Goal: Information Seeking & Learning: Learn about a topic

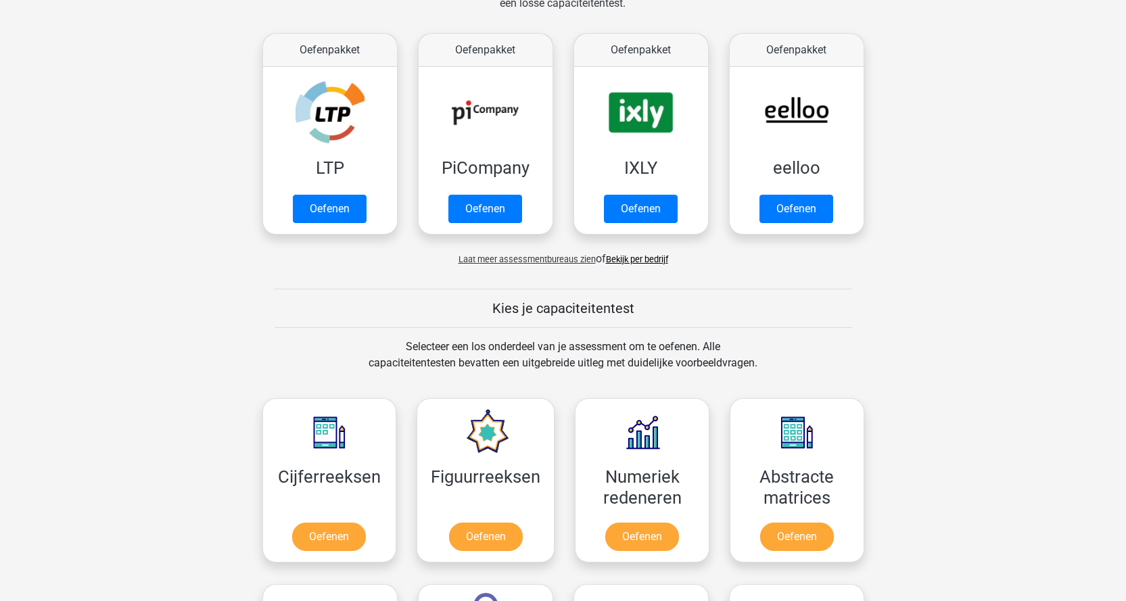
scroll to position [338, 0]
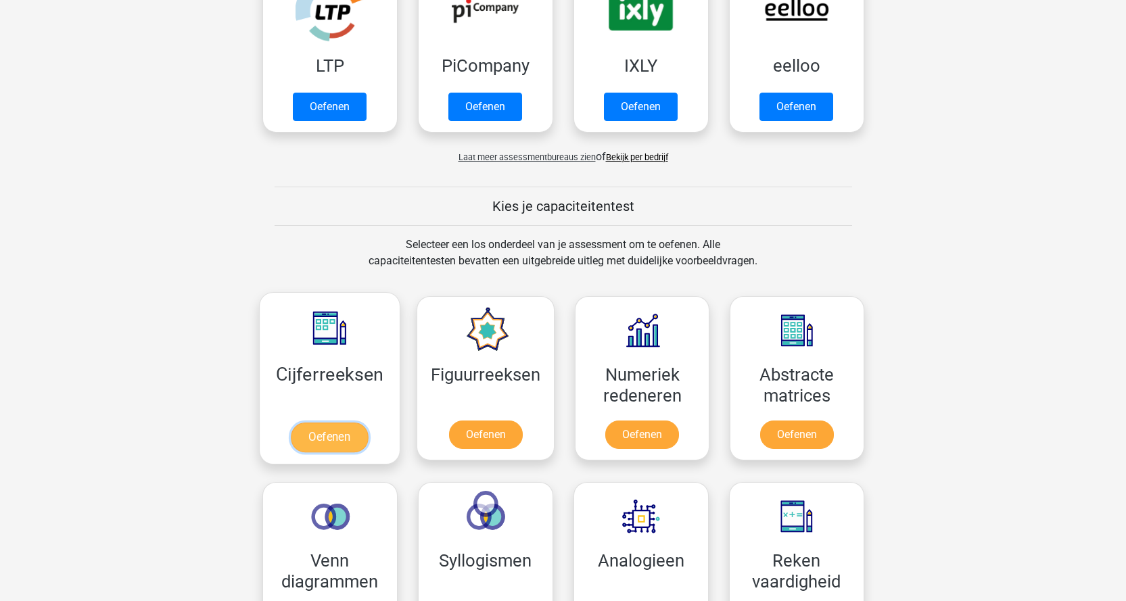
click at [334, 436] on link "Oefenen" at bounding box center [329, 438] width 77 height 30
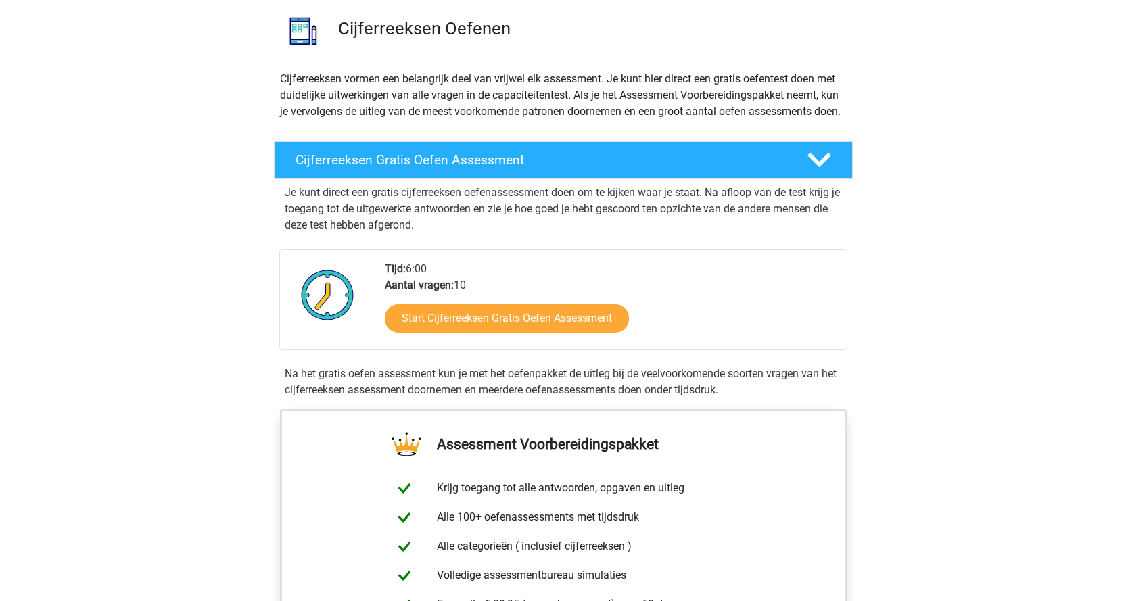
scroll to position [203, 0]
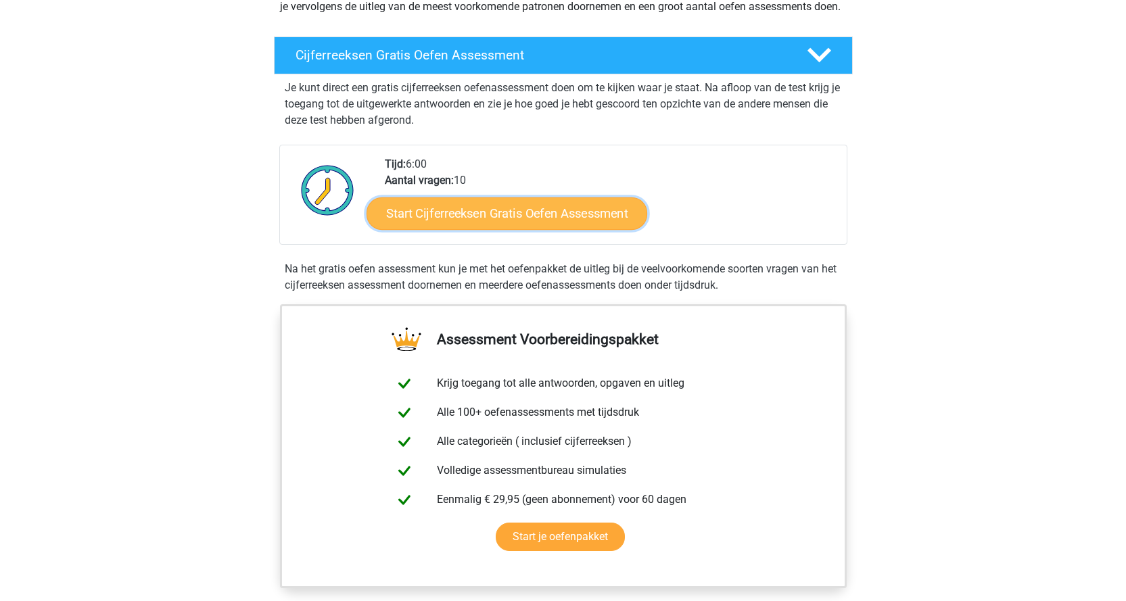
click at [507, 225] on link "Start Cijferreeksen Gratis Oefen Assessment" at bounding box center [507, 213] width 281 height 32
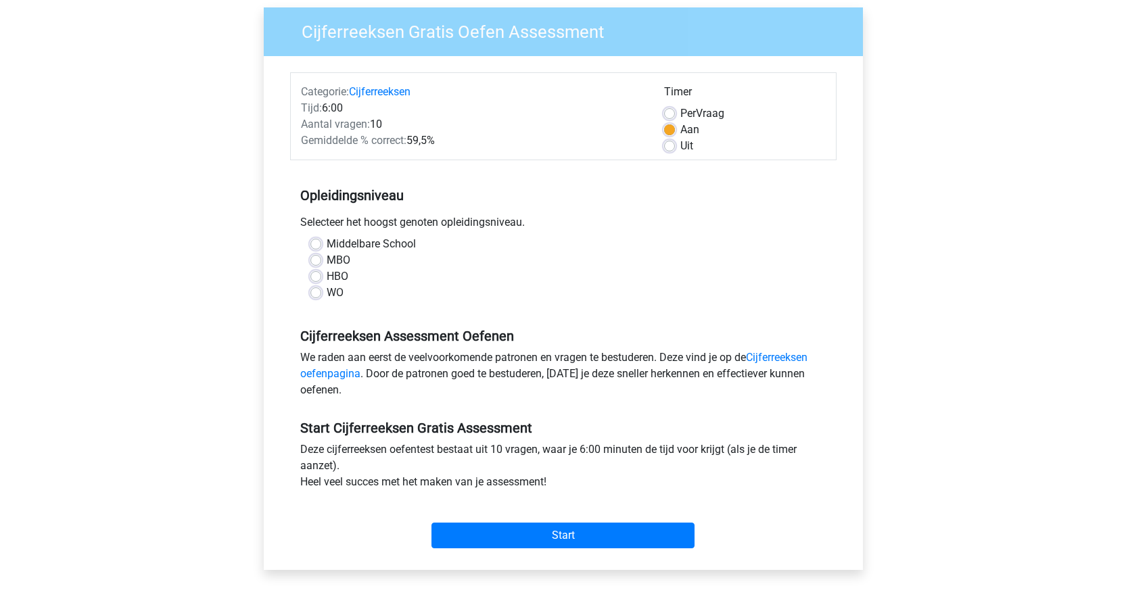
scroll to position [135, 0]
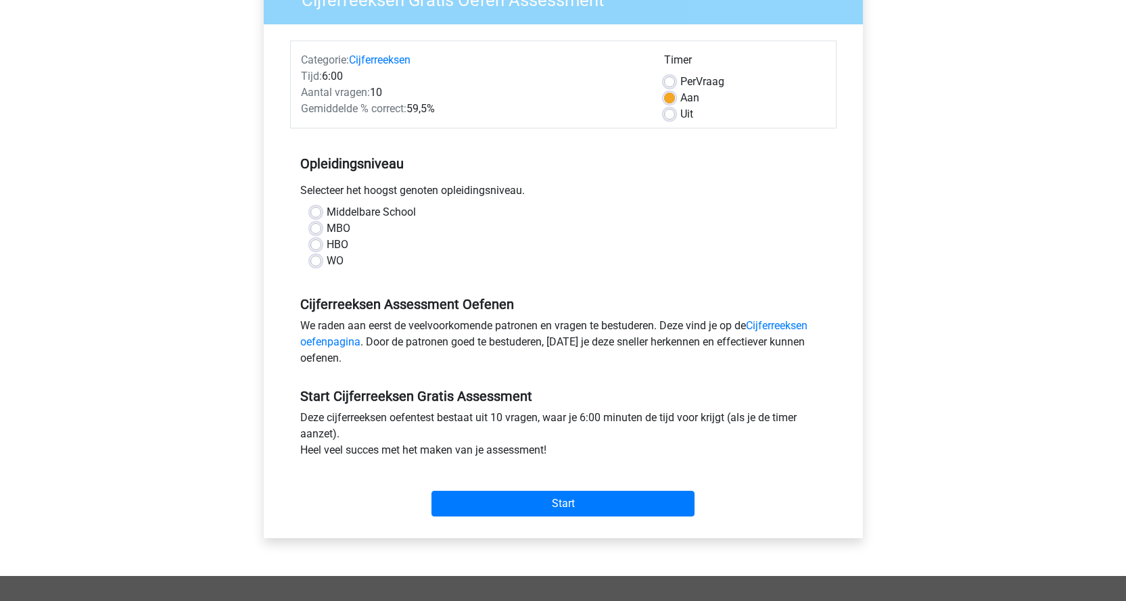
click at [327, 212] on label "Middelbare School" at bounding box center [371, 212] width 89 height 16
click at [313, 212] on input "Middelbare School" at bounding box center [315, 211] width 11 height 14
radio input "true"
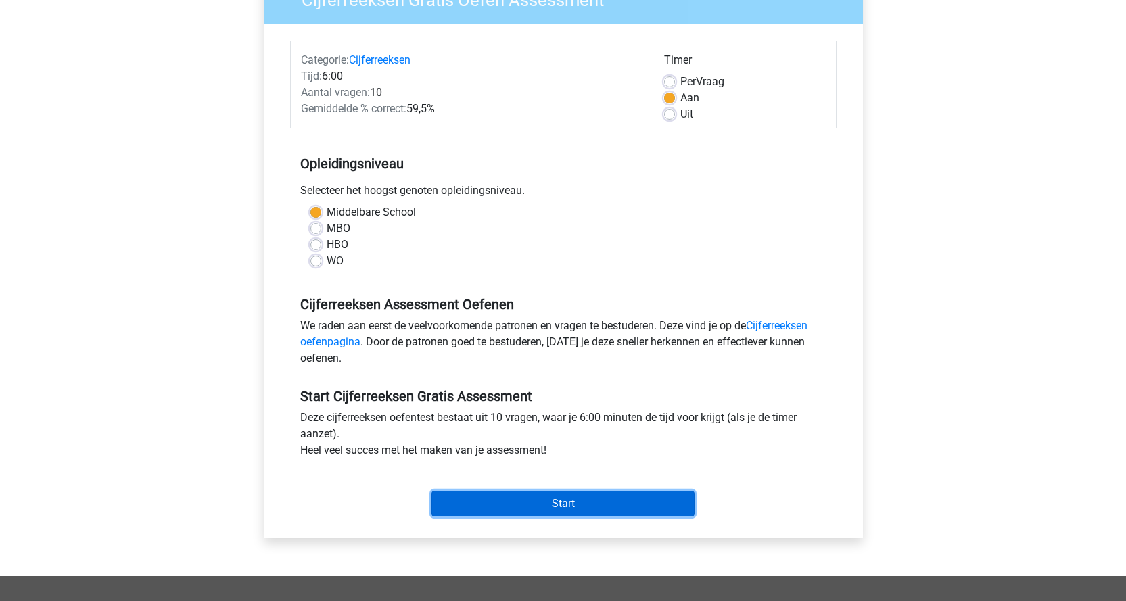
click at [559, 502] on input "Start" at bounding box center [562, 504] width 263 height 26
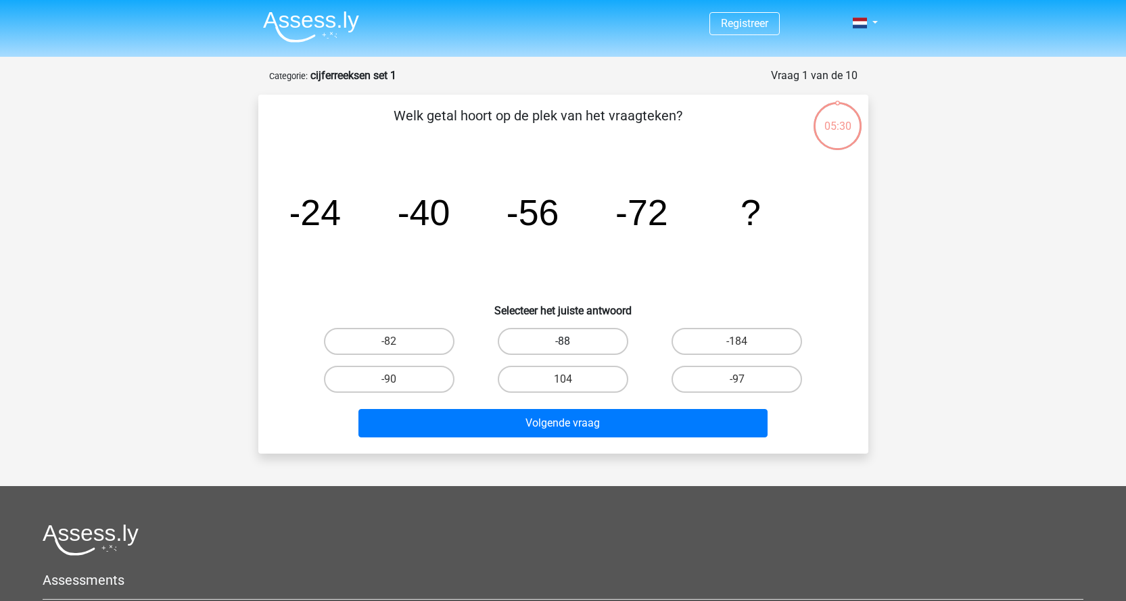
click at [580, 336] on label "-88" at bounding box center [563, 341] width 131 height 27
click at [571, 342] on input "-88" at bounding box center [567, 346] width 9 height 9
radio input "true"
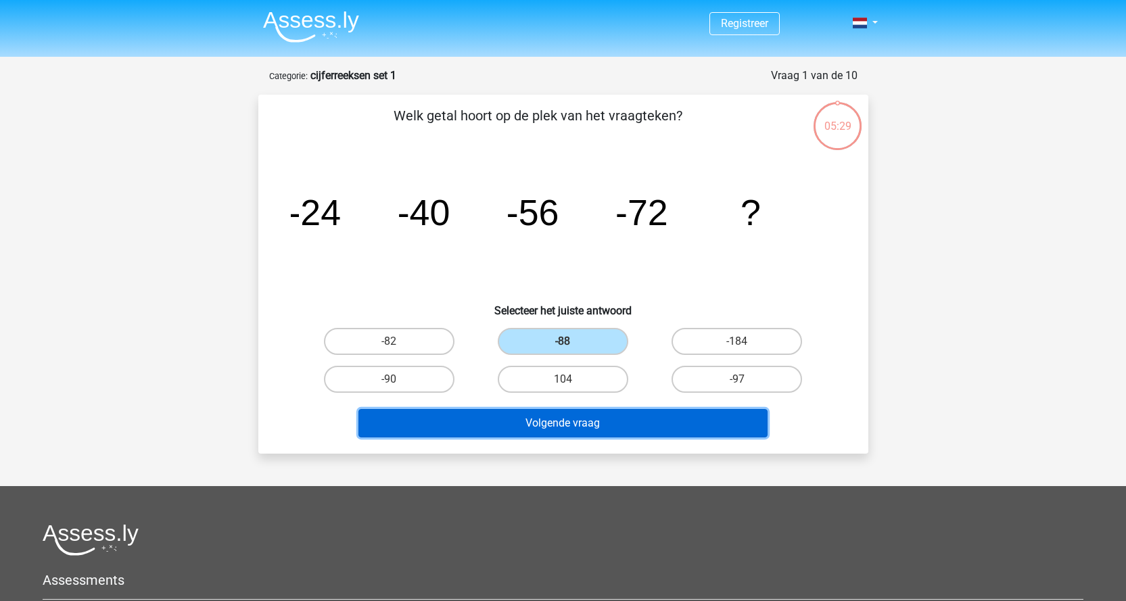
click at [584, 431] on button "Volgende vraag" at bounding box center [562, 423] width 409 height 28
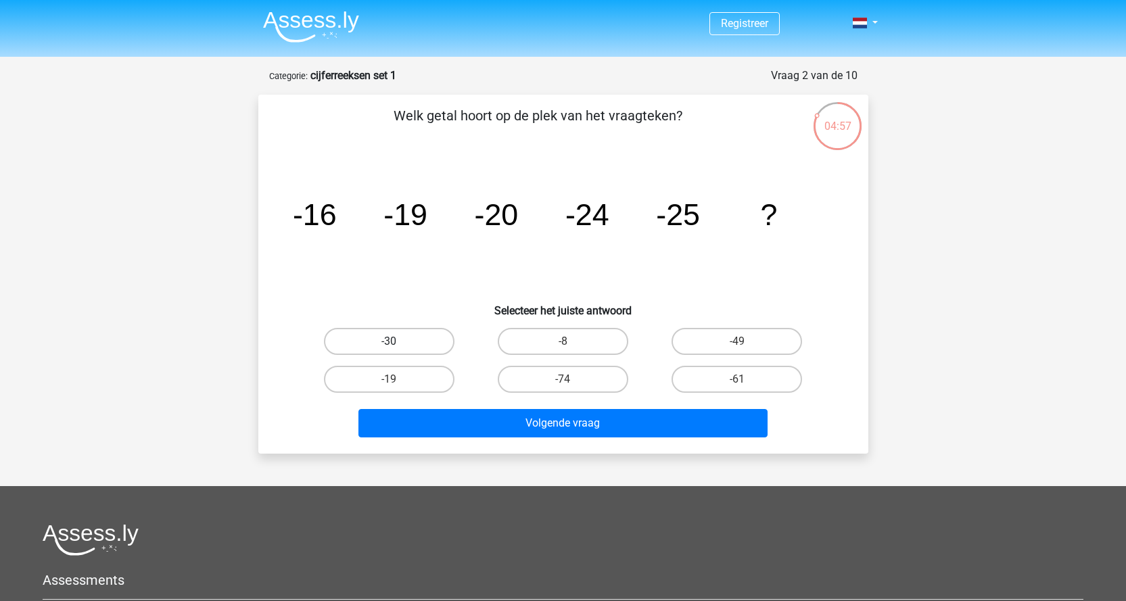
click at [419, 342] on label "-30" at bounding box center [389, 341] width 131 height 27
click at [398, 342] on input "-30" at bounding box center [393, 346] width 9 height 9
radio input "true"
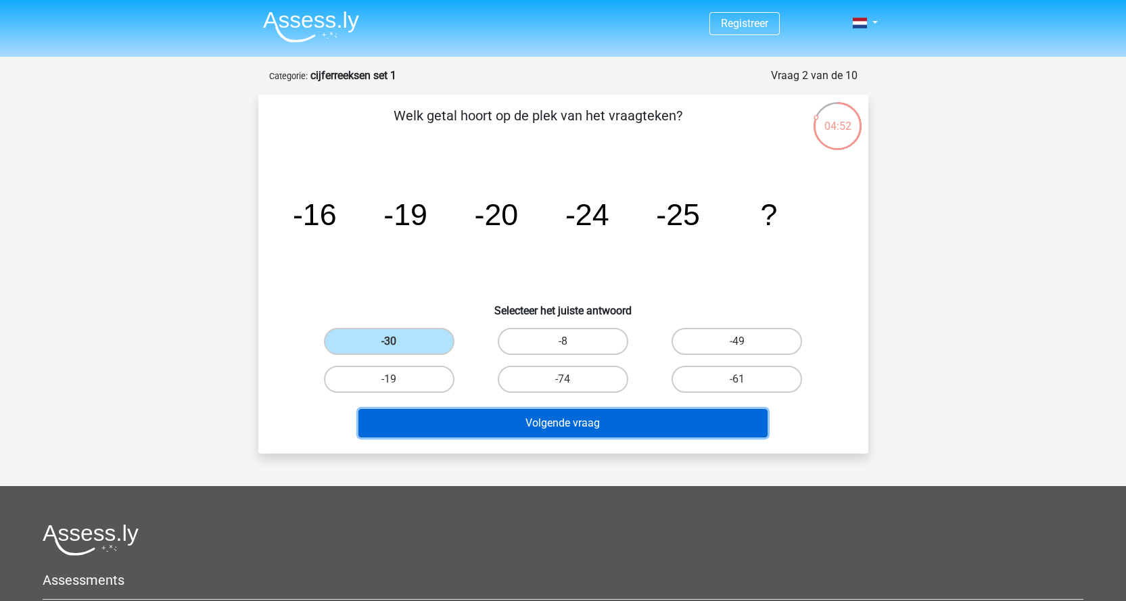
click at [518, 419] on button "Volgende vraag" at bounding box center [562, 423] width 409 height 28
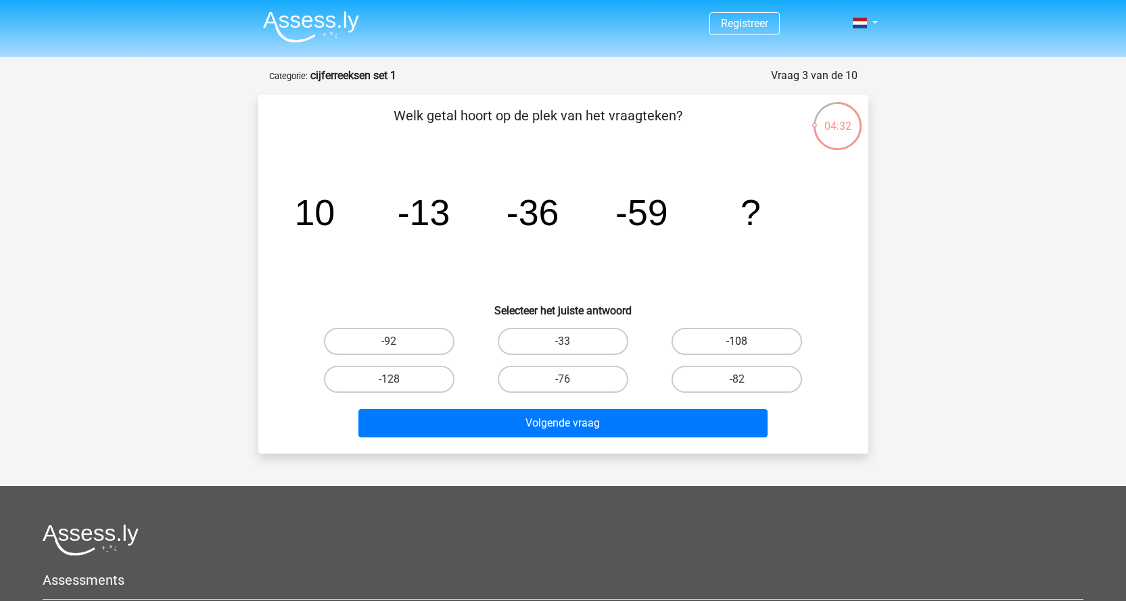
click at [701, 346] on label "-108" at bounding box center [737, 341] width 131 height 27
click at [737, 346] on input "-108" at bounding box center [741, 346] width 9 height 9
radio input "true"
click at [514, 265] on icon "image/svg+xml 10 -13 -36 -59 ?" at bounding box center [563, 225] width 545 height 137
click at [555, 380] on label "-76" at bounding box center [563, 379] width 131 height 27
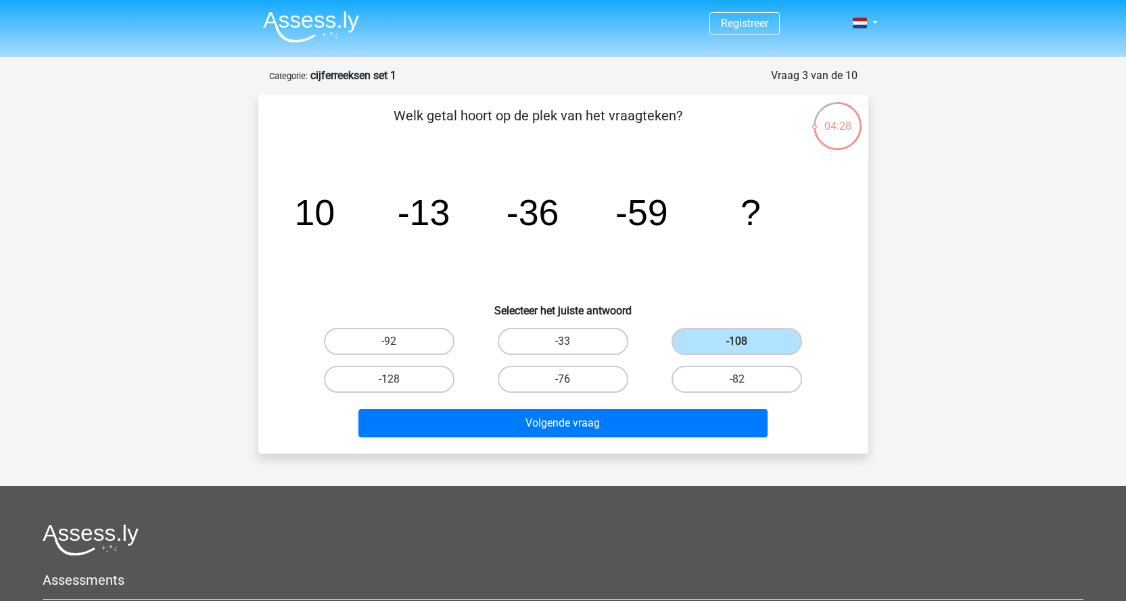
click at [563, 380] on input "-76" at bounding box center [567, 383] width 9 height 9
radio input "true"
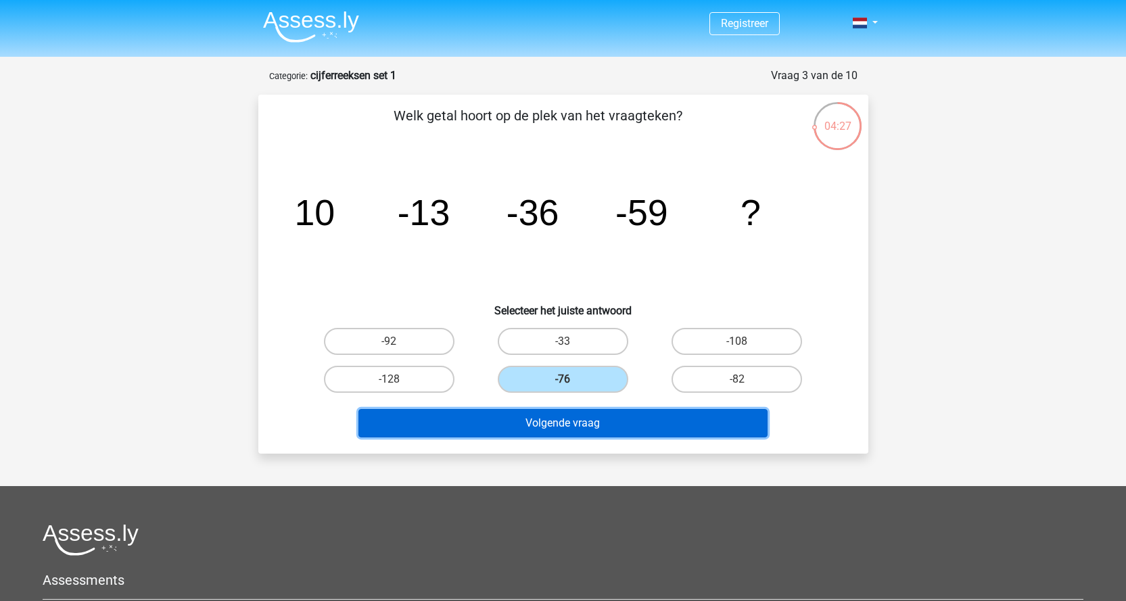
click at [563, 413] on button "Volgende vraag" at bounding box center [562, 423] width 409 height 28
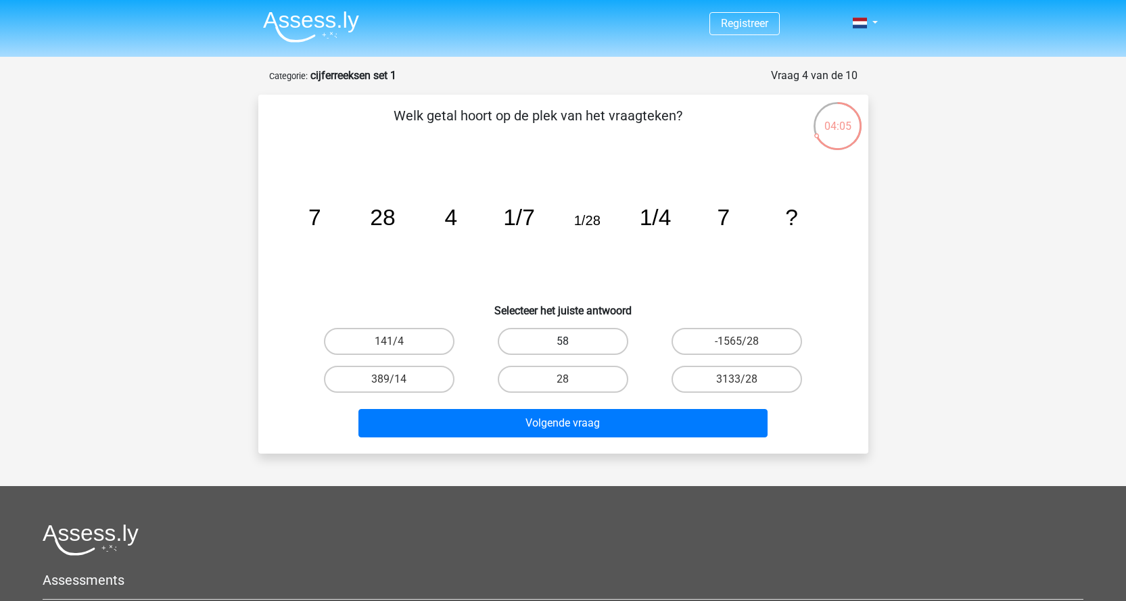
click at [596, 344] on label "58" at bounding box center [563, 341] width 131 height 27
click at [571, 344] on input "58" at bounding box center [567, 346] width 9 height 9
radio input "true"
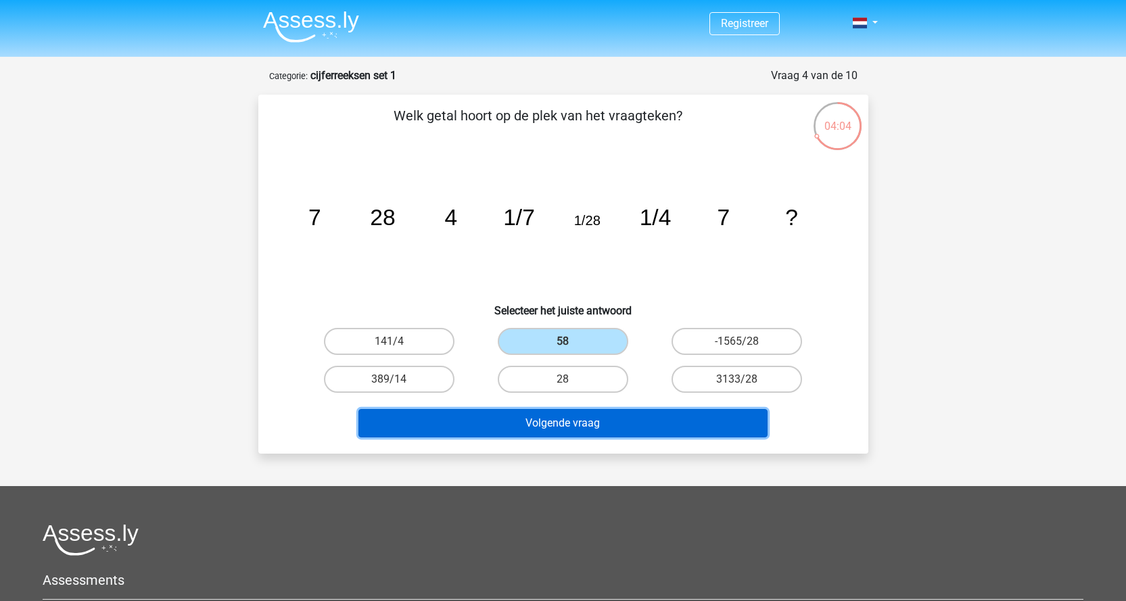
click at [603, 427] on button "Volgende vraag" at bounding box center [562, 423] width 409 height 28
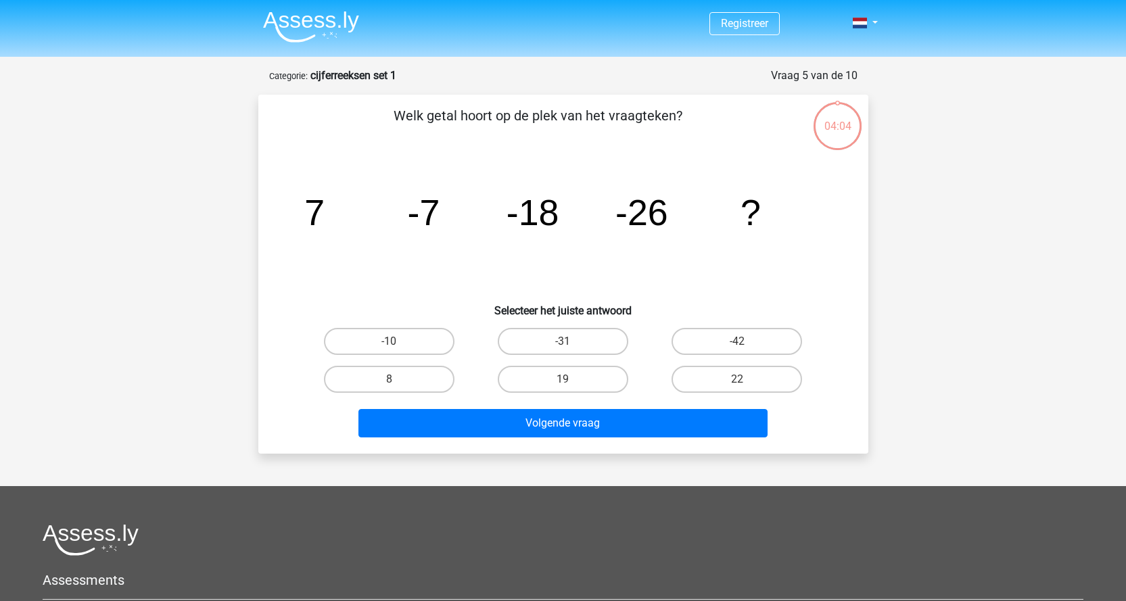
scroll to position [68, 0]
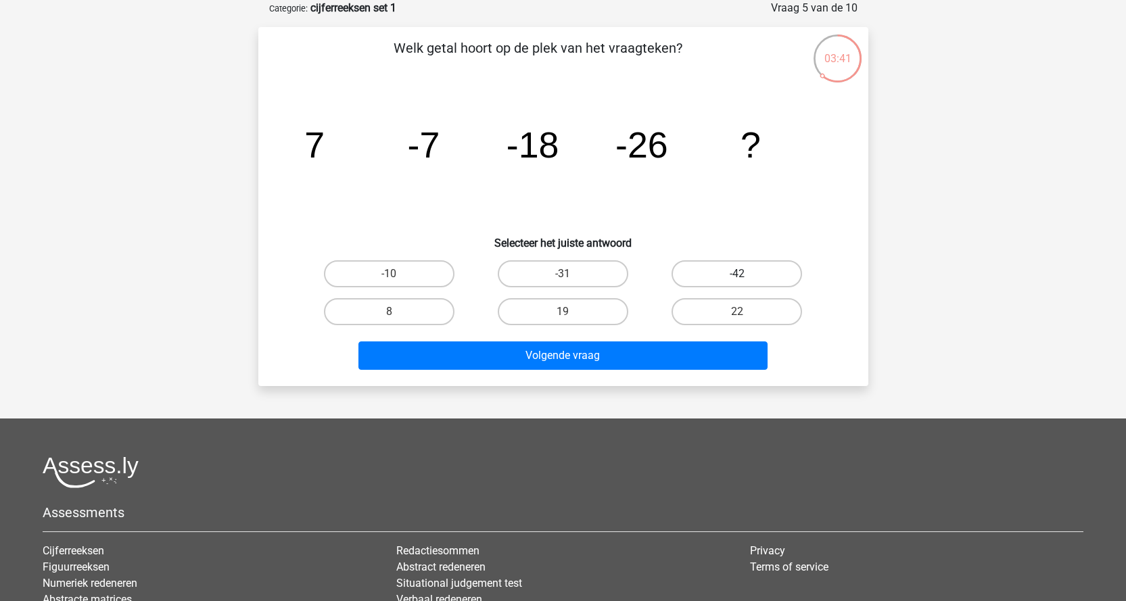
click at [702, 277] on label "-42" at bounding box center [737, 273] width 131 height 27
click at [737, 277] on input "-42" at bounding box center [741, 278] width 9 height 9
radio input "true"
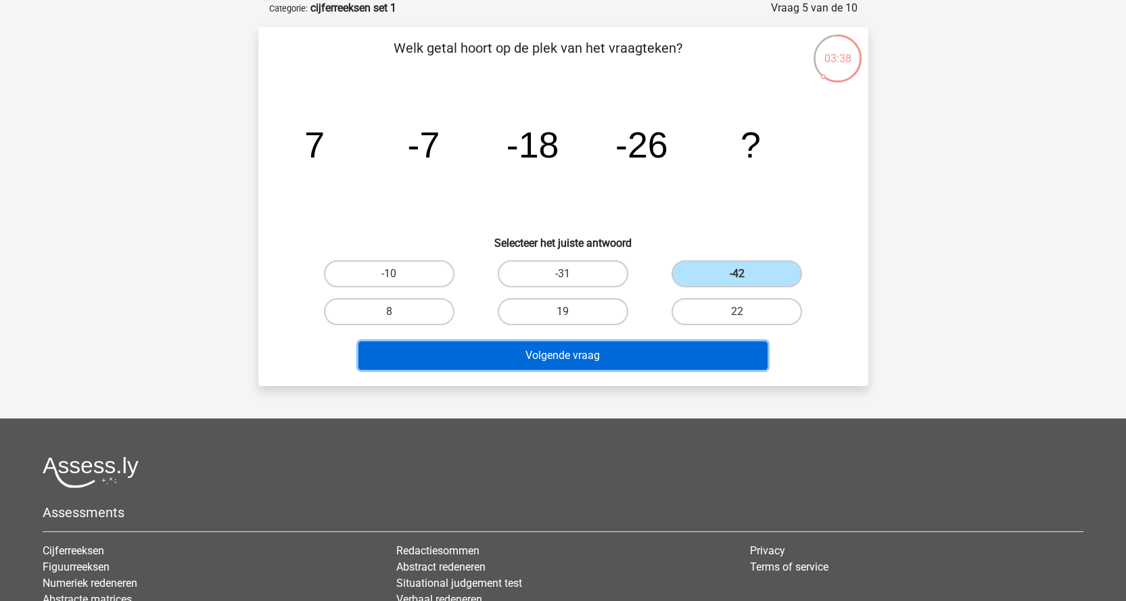
click at [603, 346] on button "Volgende vraag" at bounding box center [562, 356] width 409 height 28
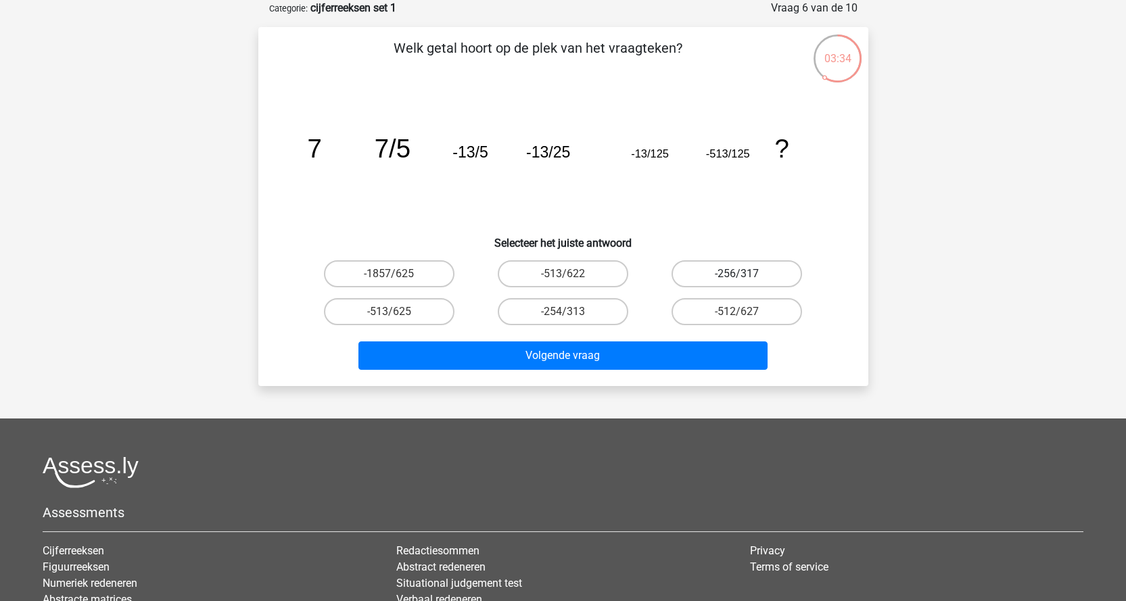
click at [684, 275] on label "-256/317" at bounding box center [737, 273] width 131 height 27
click at [737, 275] on input "-256/317" at bounding box center [741, 278] width 9 height 9
radio input "true"
click at [471, 287] on div "-512/627" at bounding box center [389, 273] width 163 height 27
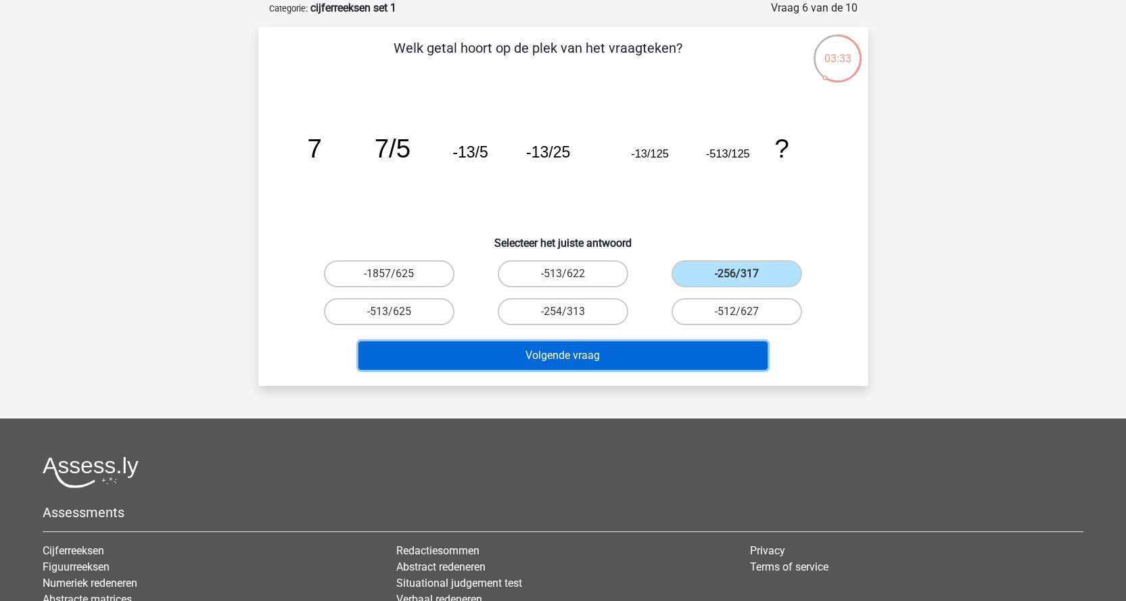
click at [660, 354] on button "Volgende vraag" at bounding box center [562, 356] width 409 height 28
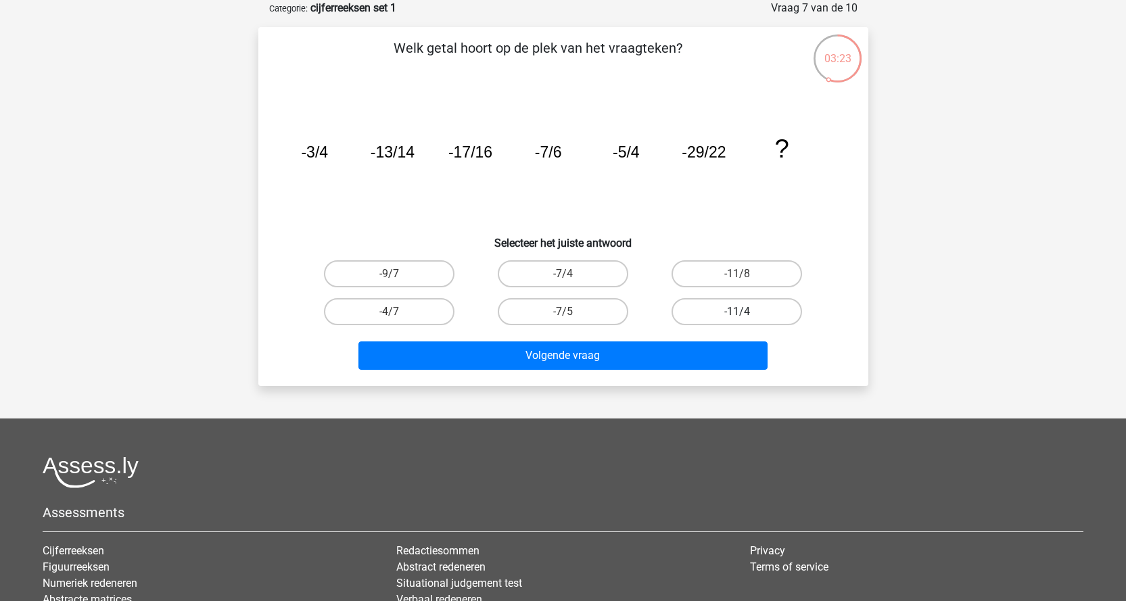
click at [701, 318] on label "-11/4" at bounding box center [737, 311] width 131 height 27
click at [737, 318] on input "-11/4" at bounding box center [741, 316] width 9 height 9
radio input "true"
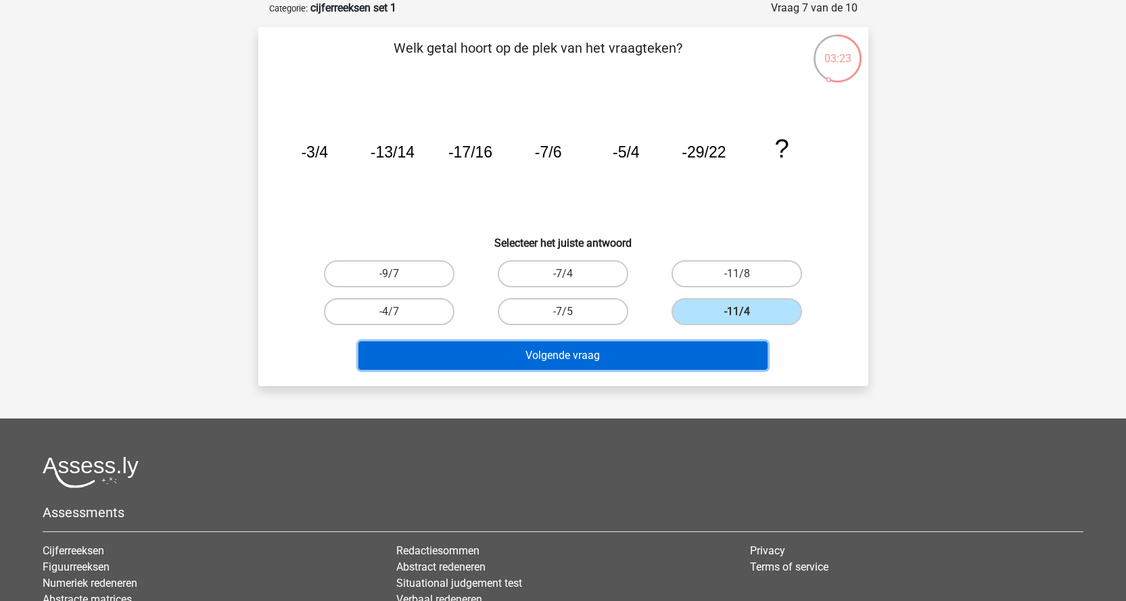
click at [665, 367] on button "Volgende vraag" at bounding box center [562, 356] width 409 height 28
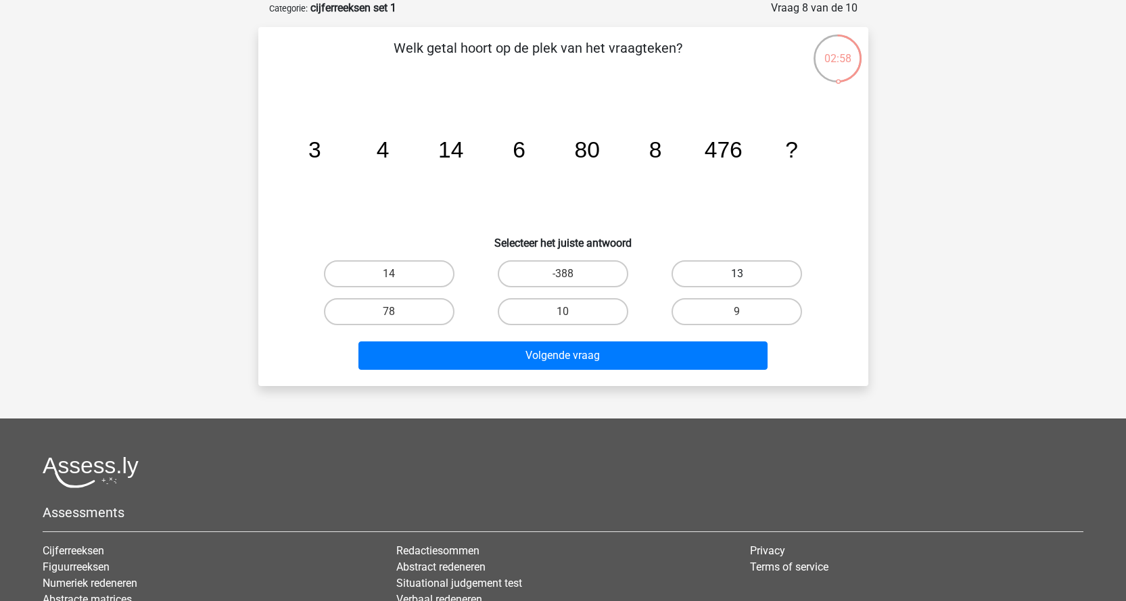
click at [711, 271] on label "13" at bounding box center [737, 273] width 131 height 27
click at [737, 274] on input "13" at bounding box center [741, 278] width 9 height 9
radio input "true"
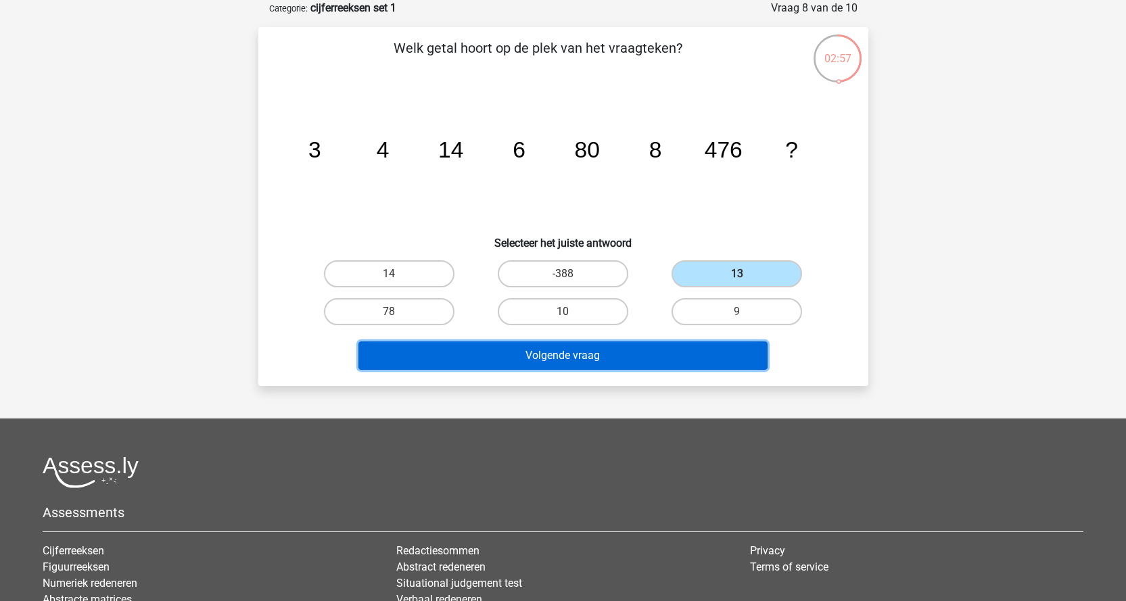
click at [610, 350] on button "Volgende vraag" at bounding box center [562, 356] width 409 height 28
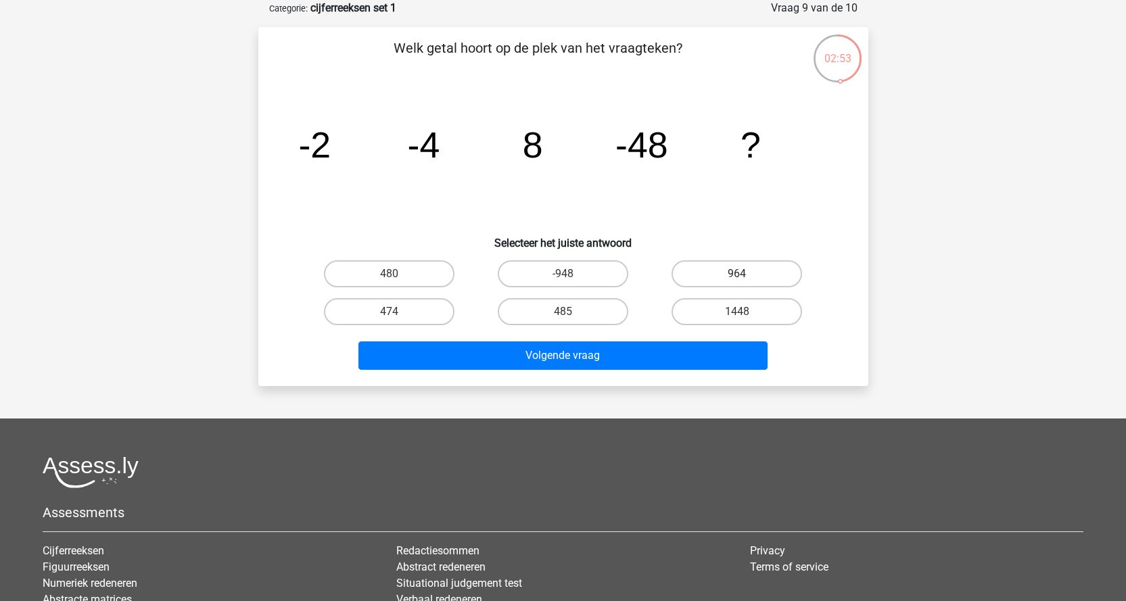
drag, startPoint x: 702, startPoint y: 284, endPoint x: 692, endPoint y: 310, distance: 27.6
click at [703, 284] on label "964" at bounding box center [737, 273] width 131 height 27
click at [737, 283] on input "964" at bounding box center [741, 278] width 9 height 9
radio input "true"
click at [656, 382] on div "Welk getal hoort op de plek van het vraagteken? image/svg+xml -2 -4 8 -48 ? Sel…" at bounding box center [563, 206] width 610 height 359
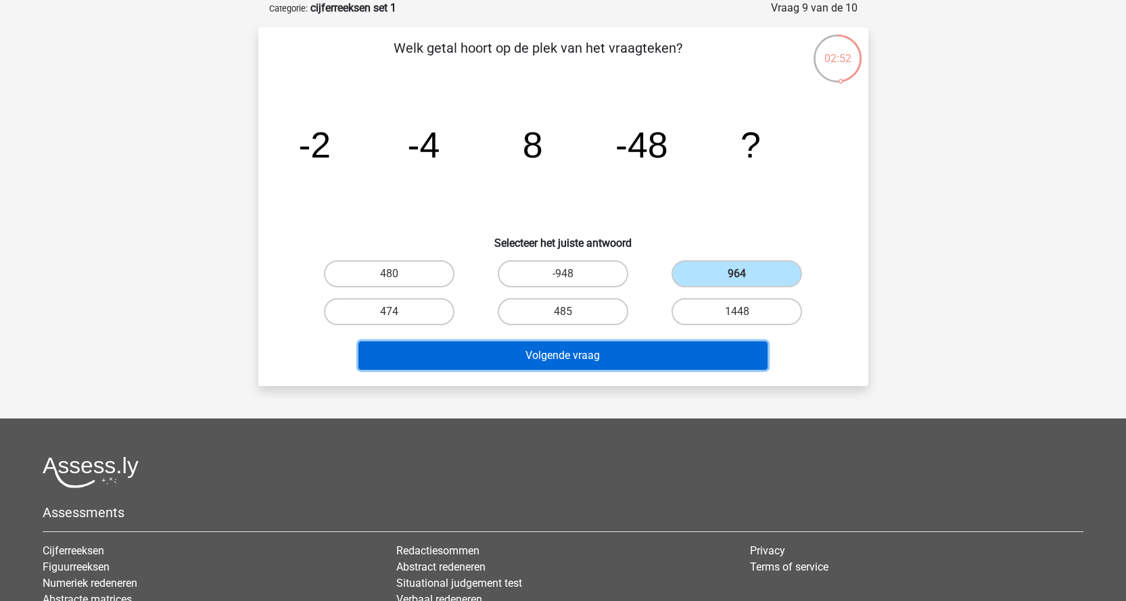
click at [653, 363] on button "Volgende vraag" at bounding box center [562, 356] width 409 height 28
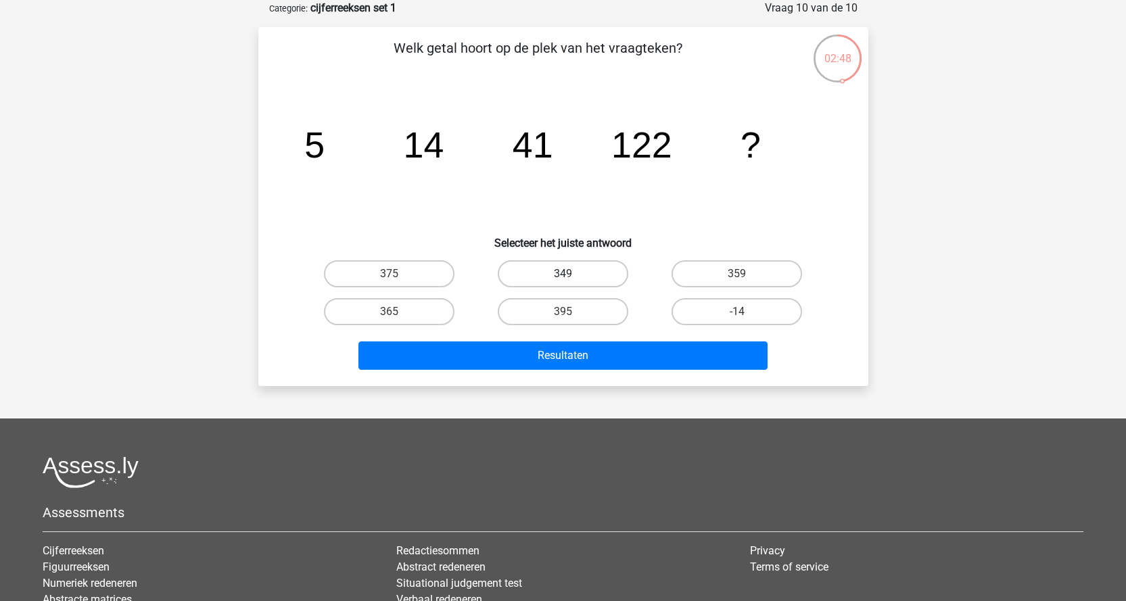
click at [559, 277] on label "349" at bounding box center [563, 273] width 131 height 27
click at [563, 277] on input "349" at bounding box center [567, 278] width 9 height 9
radio input "true"
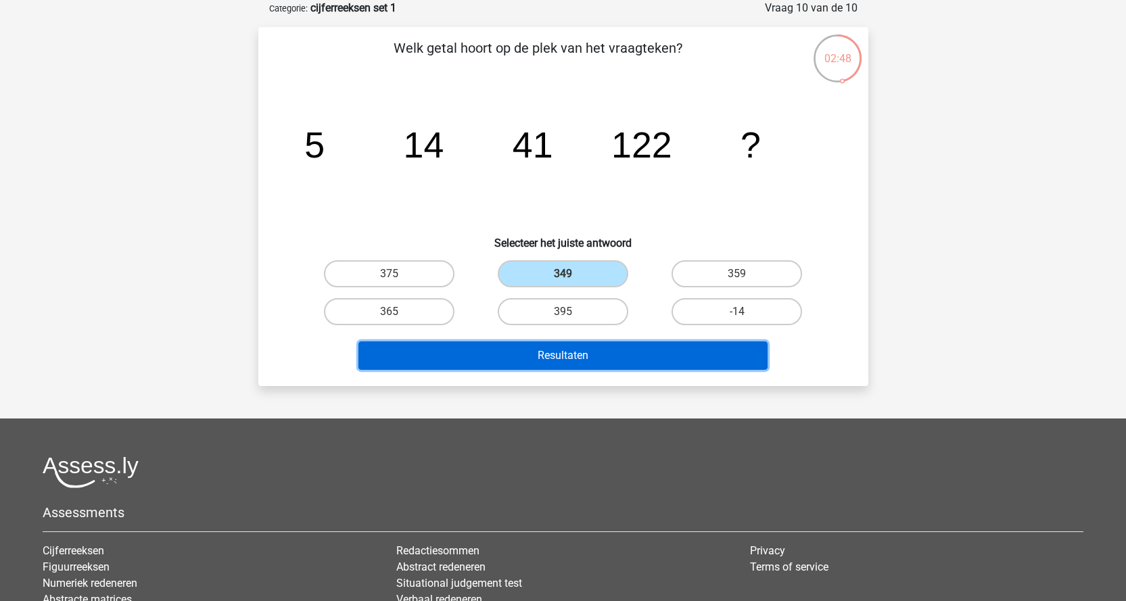
click at [571, 362] on button "Resultaten" at bounding box center [562, 356] width 409 height 28
